Goal: Information Seeking & Learning: Learn about a topic

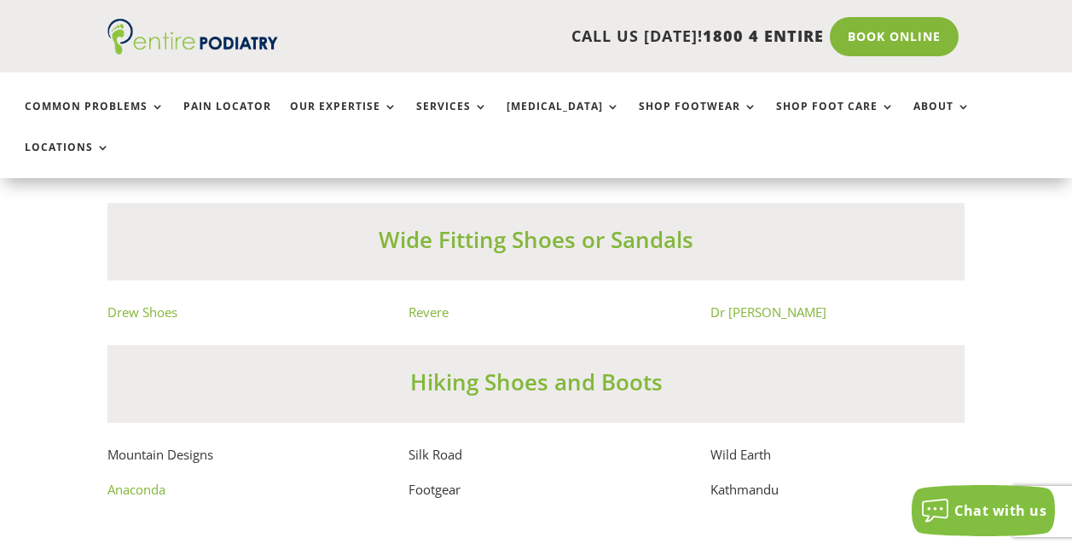
scroll to position [10988, 0]
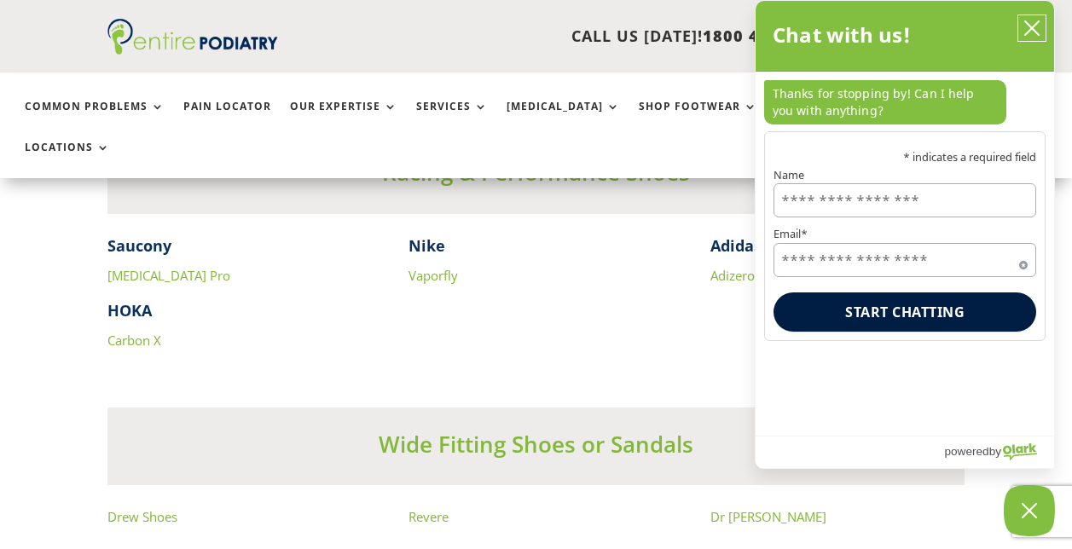
click at [1031, 26] on icon "close chatbox" at bounding box center [1032, 28] width 14 height 14
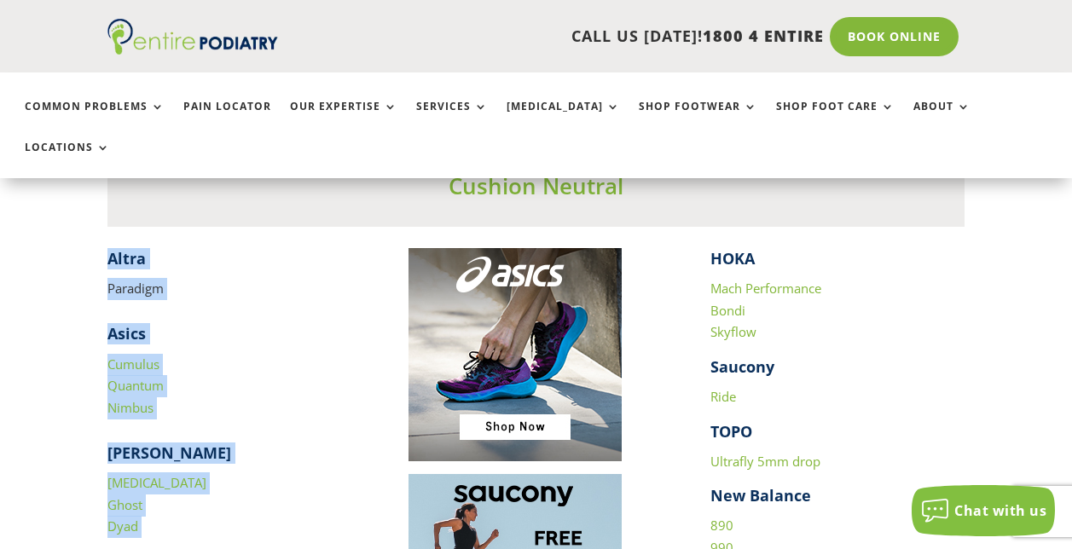
scroll to position [1748, 0]
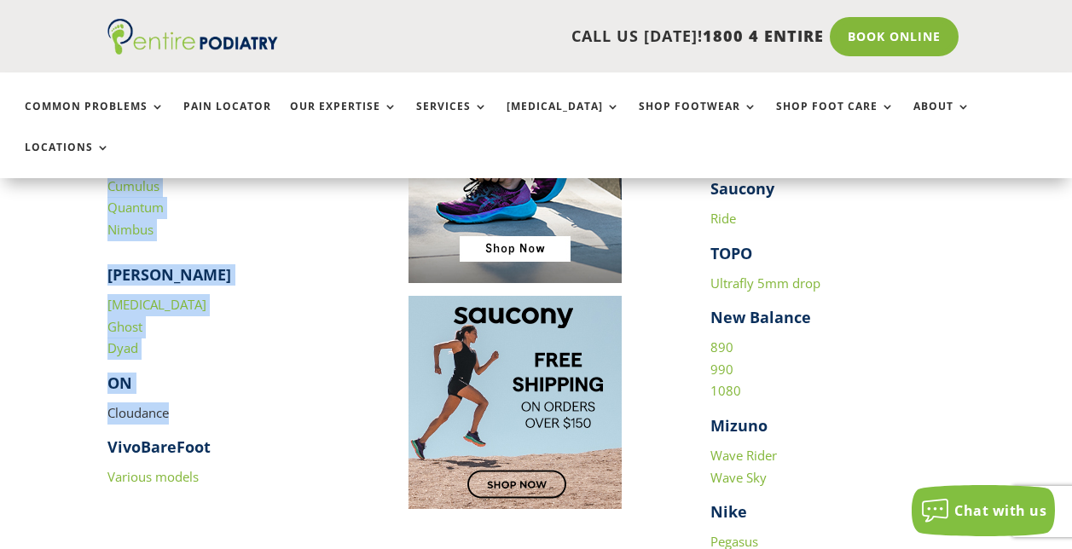
drag, startPoint x: 109, startPoint y: 215, endPoint x: 226, endPoint y: 385, distance: 206.1
click at [226, 385] on div "​ Altra Paradigm Asics Cumulus Quantum Nimbus [PERSON_NAME] [MEDICAL_DATA] Ghos…" at bounding box center [234, 279] width 254 height 419
drag, startPoint x: 226, startPoint y: 385, endPoint x: 130, endPoint y: 295, distance: 131.6
copy div "Altra Paradigm Asics Cumulus Quantum Nimbus [PERSON_NAME] [MEDICAL_DATA] Ghost …"
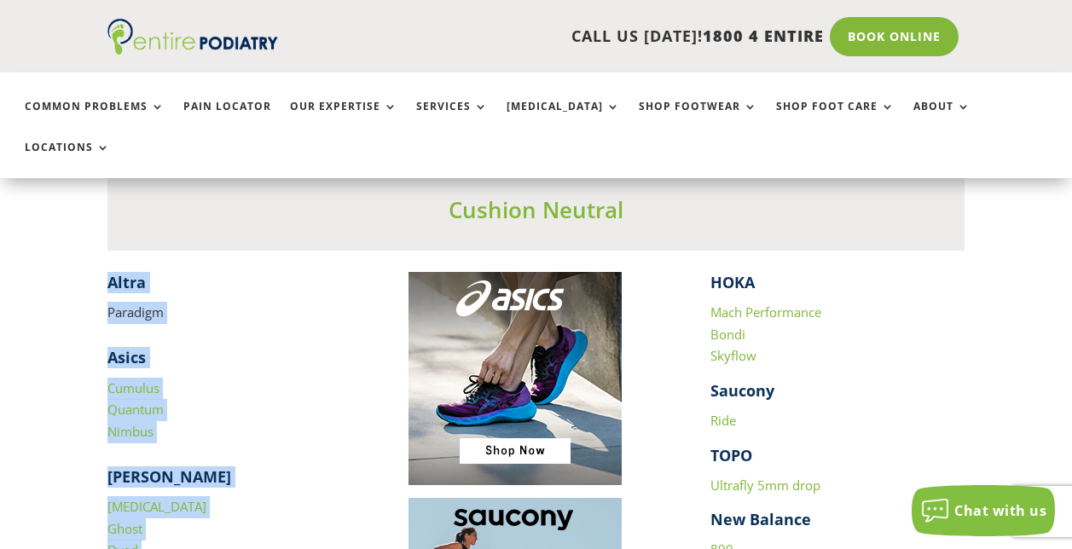
scroll to position [1543, 0]
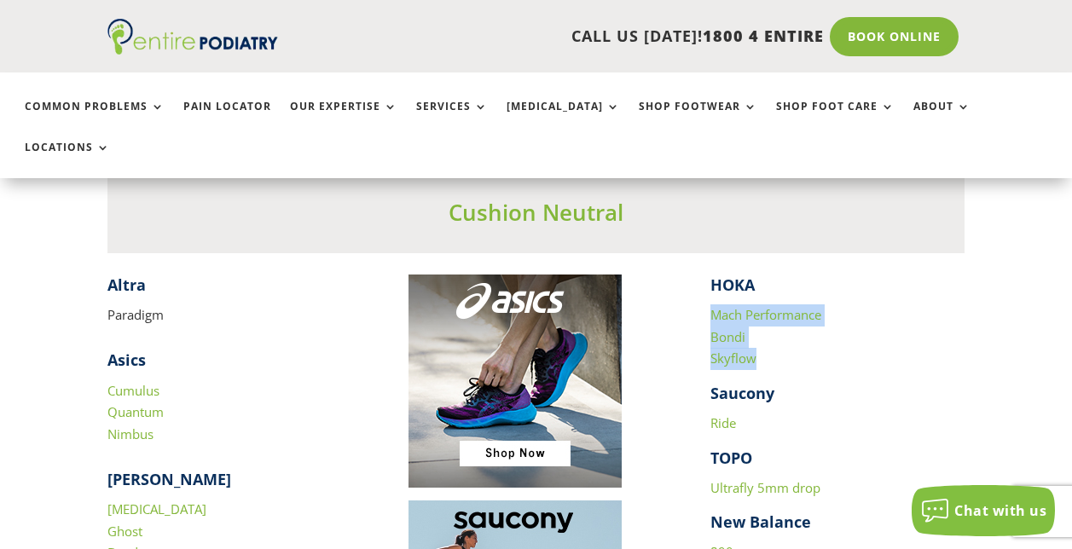
drag, startPoint x: 761, startPoint y: 315, endPoint x: 697, endPoint y: 282, distance: 72.1
click at [697, 282] on div "​ Altra Paradigm Asics Cumulus Quantum Nimbus [PERSON_NAME] [MEDICAL_DATA] Ghos…" at bounding box center [536, 555] width 858 height 561
click at [954, 305] on p "Mach Performance Bondi Skyflow" at bounding box center [838, 344] width 254 height 78
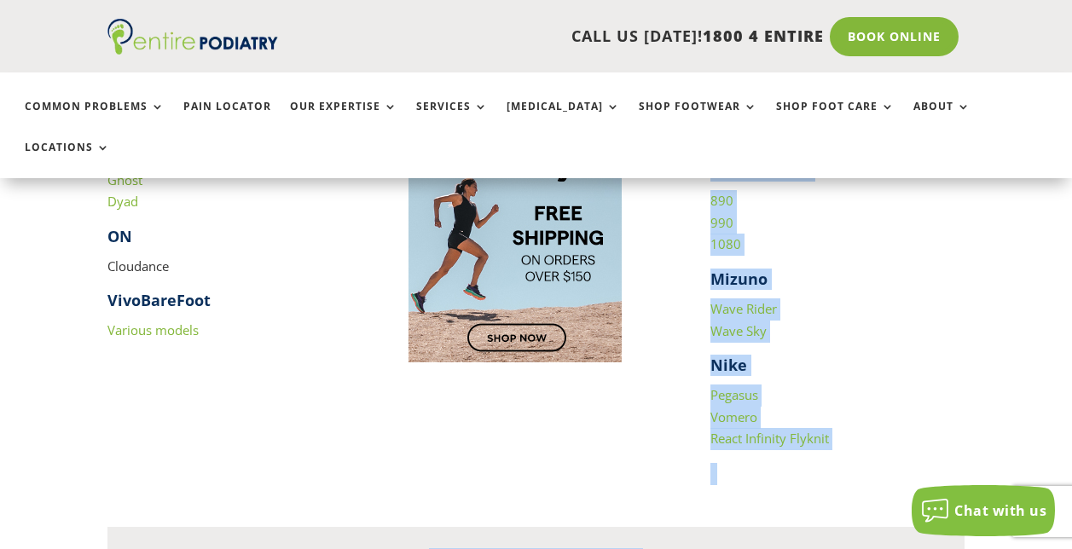
scroll to position [1920, 0]
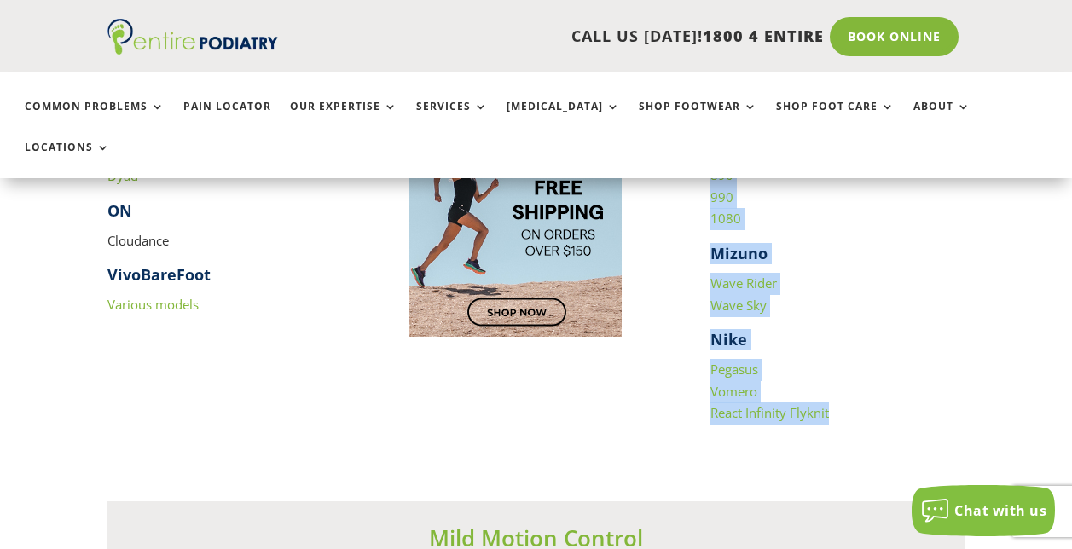
drag, startPoint x: 702, startPoint y: 228, endPoint x: 860, endPoint y: 383, distance: 221.4
click at [860, 383] on div "Running Shoes Cushion Neutral ​ Altra Paradigm Asics Cumulus Quantum Nimbus [PE…" at bounding box center [536, 92] width 858 height 734
copy div "HOKA Mach Performance Bondi Skyflow Saucony Ride TOPO Ultrafly 5mm drop New Bal…"
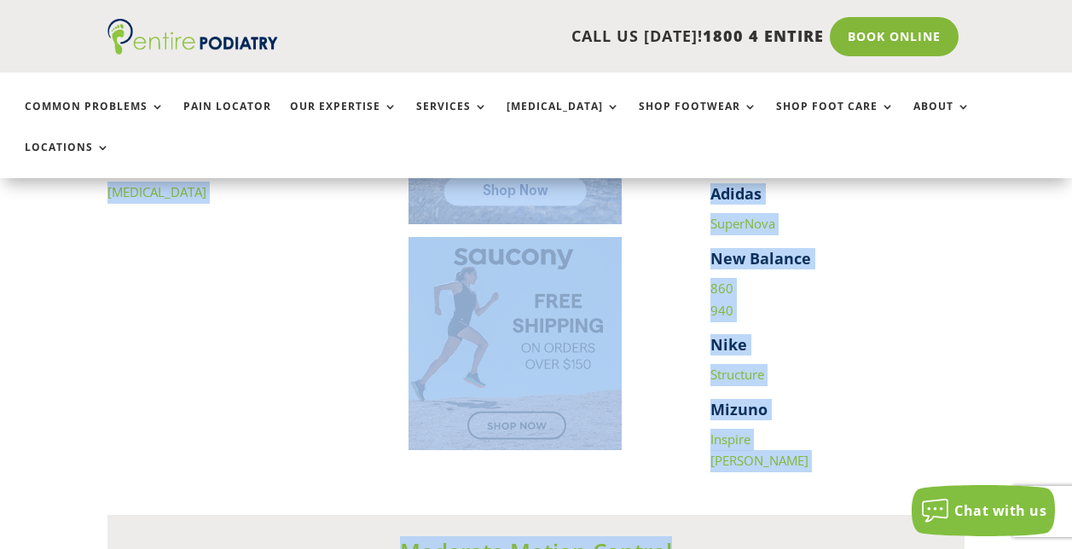
scroll to position [2559, 0]
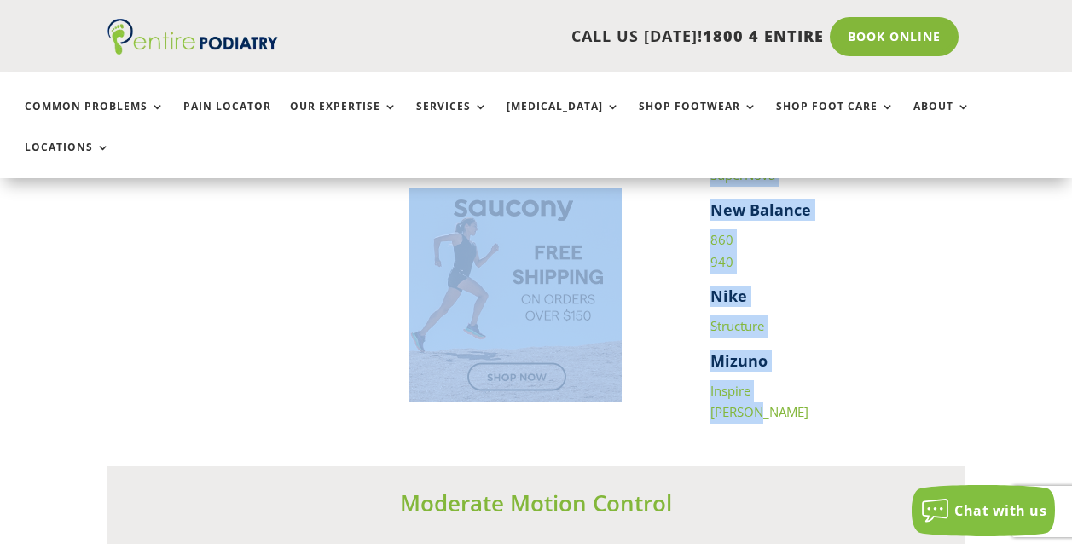
drag, startPoint x: 101, startPoint y: 290, endPoint x: 782, endPoint y: 373, distance: 686.7
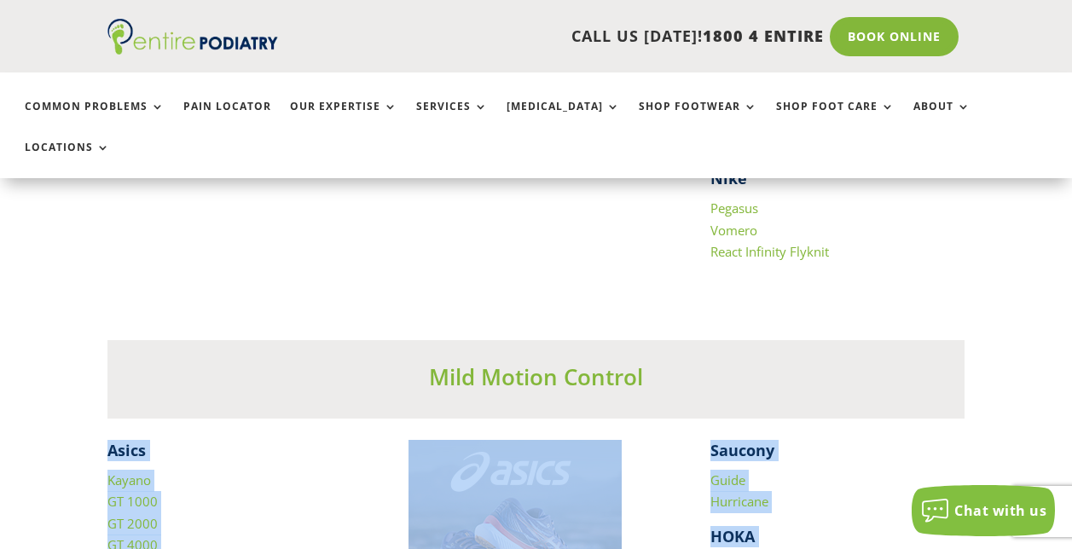
scroll to position [2286, 0]
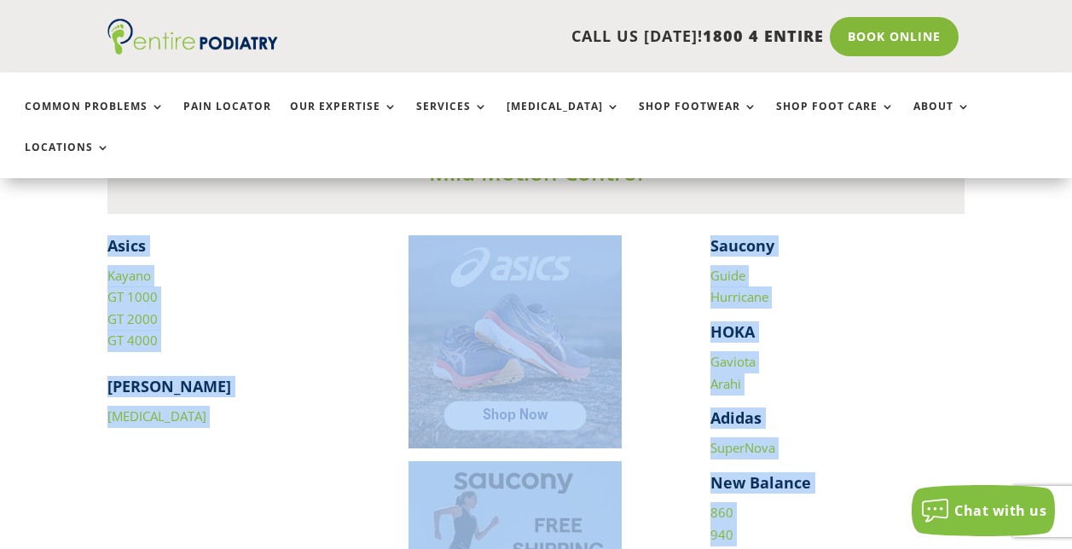
copy div "Asics Kayano GT 1000 GT 2000 GT 4000 [PERSON_NAME] [MEDICAL_DATA] Saucony Guide…"
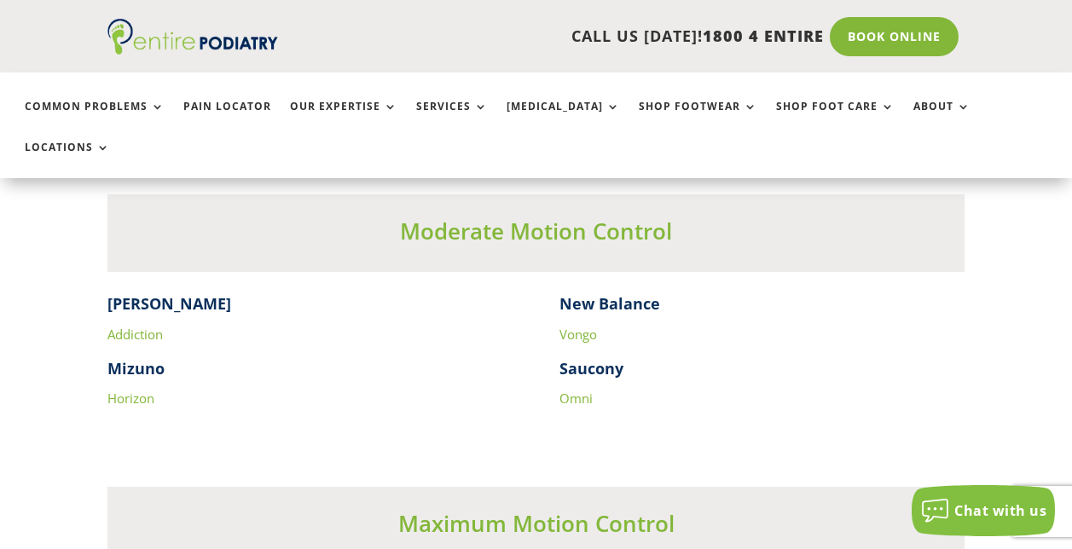
scroll to position [2832, 0]
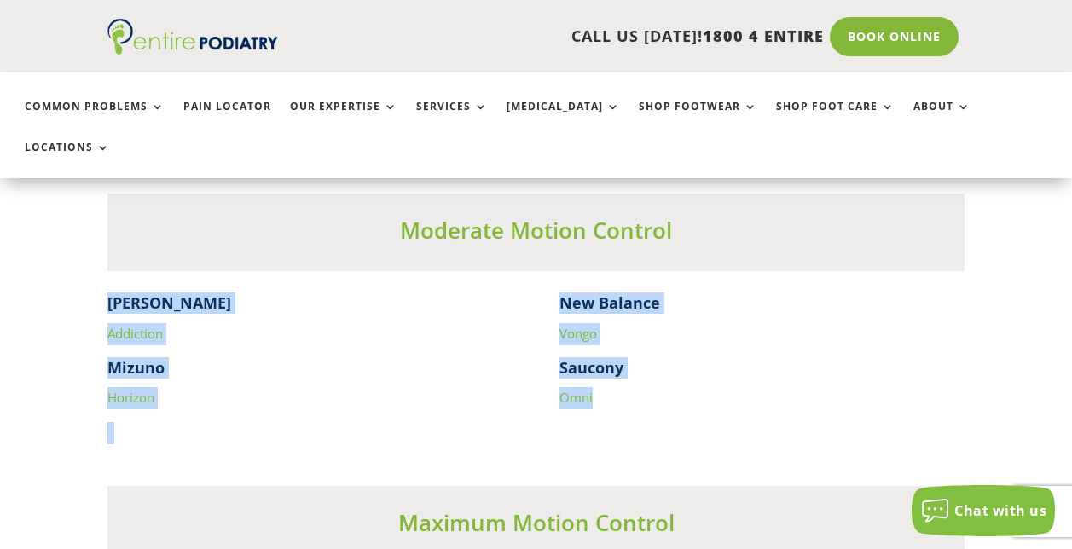
drag, startPoint x: 108, startPoint y: 262, endPoint x: 608, endPoint y: 366, distance: 510.7
click at [608, 366] on div "[PERSON_NAME] Addiction Mizuno Horizon New Balance Vongo Saucony Omni" at bounding box center [536, 368] width 858 height 151
copy div "[PERSON_NAME] Addiction Mizuno Horizon New Balance Vongo Saucony Omni"
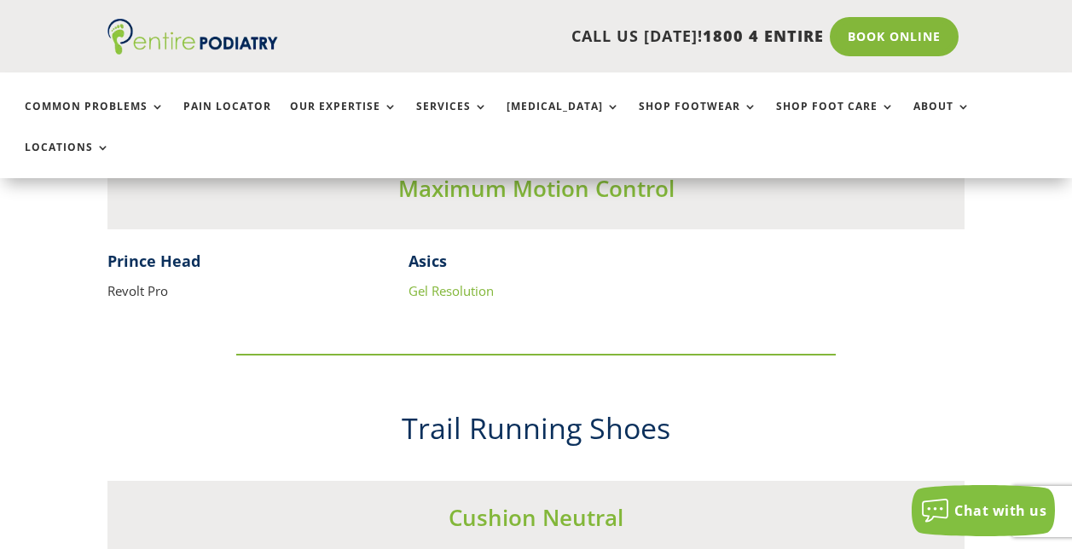
scroll to position [3856, 0]
